Goal: Information Seeking & Learning: Find specific page/section

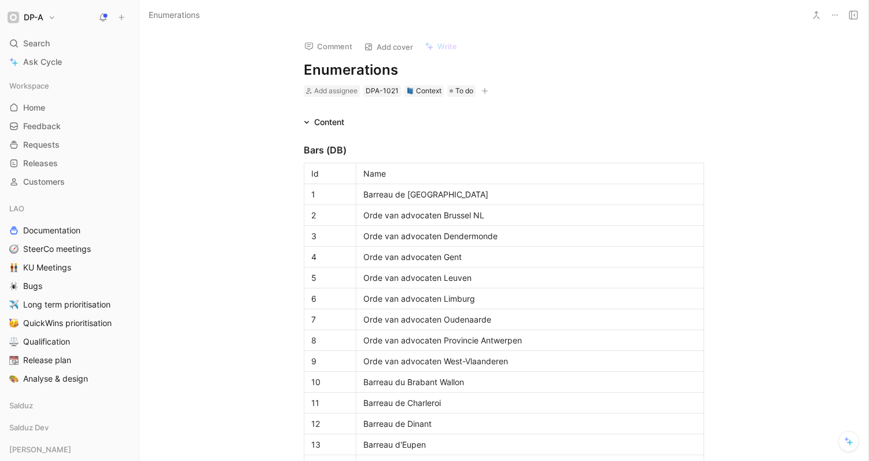
scroll to position [2040, 0]
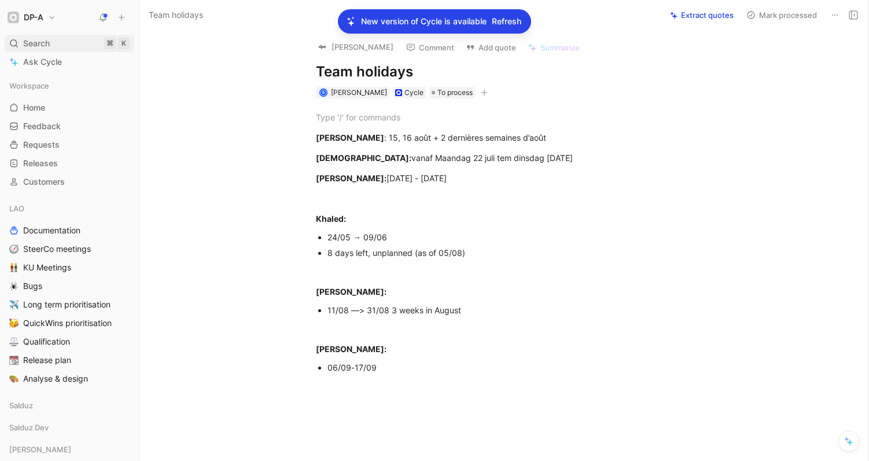
click at [49, 39] on span "Search" at bounding box center [36, 43] width 27 height 14
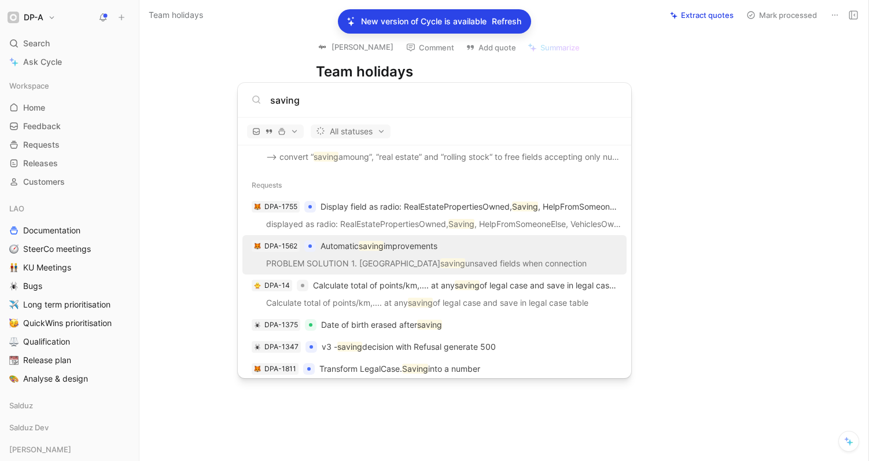
scroll to position [348, 0]
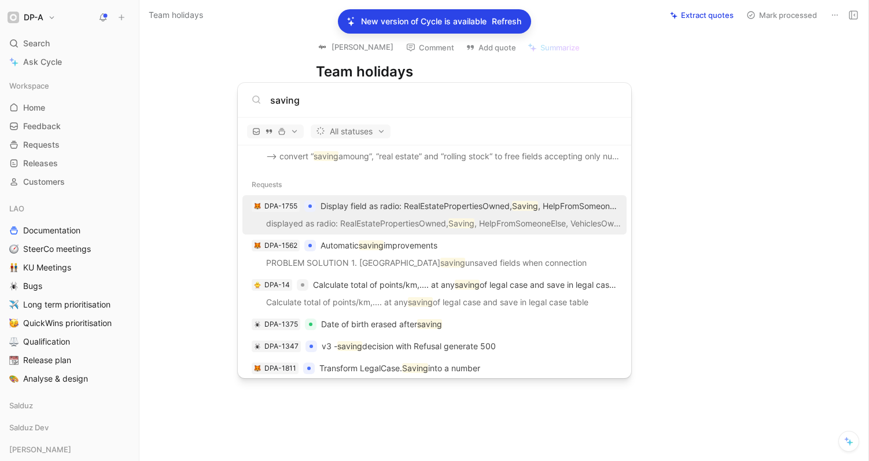
type input "saving"
click at [524, 218] on p "displayed as radio: RealEstatePropertiesOwned, Saving , HelpFromSomeoneElse, Ve…" at bounding box center [434, 225] width 377 height 17
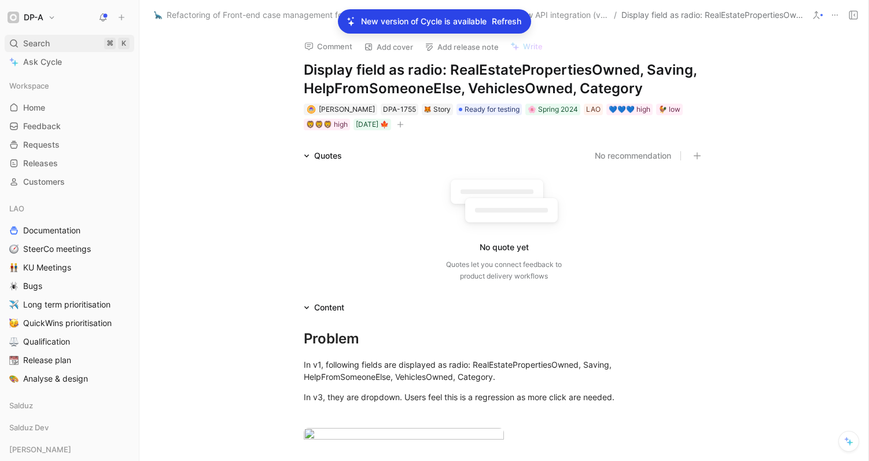
click at [50, 45] on span "Search" at bounding box center [36, 43] width 27 height 14
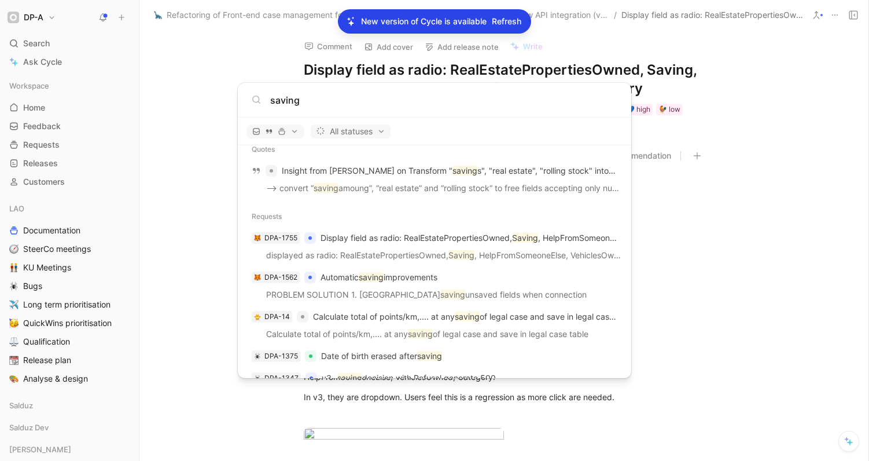
scroll to position [321, 0]
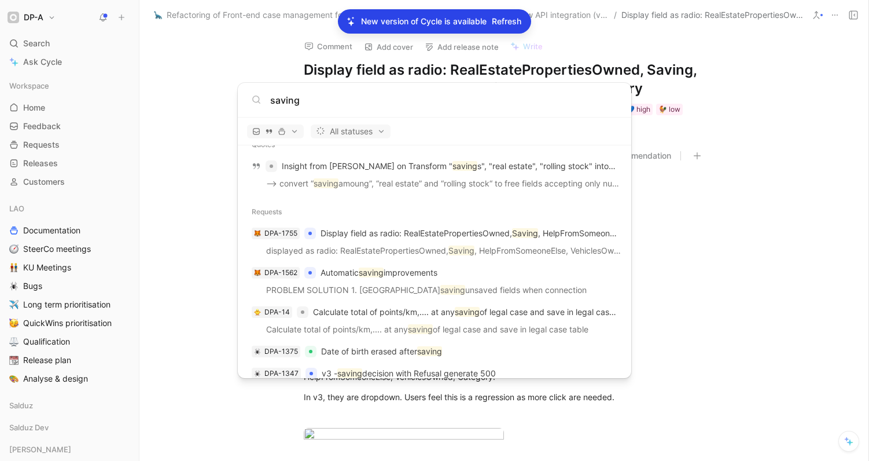
type input "saving"
click at [704, 289] on body "DP-A Search ⌘ K Ask Cycle Workspace Home G then H Feedback G then F Requests G …" at bounding box center [434, 230] width 869 height 461
